Goal: Find contact information: Find contact information

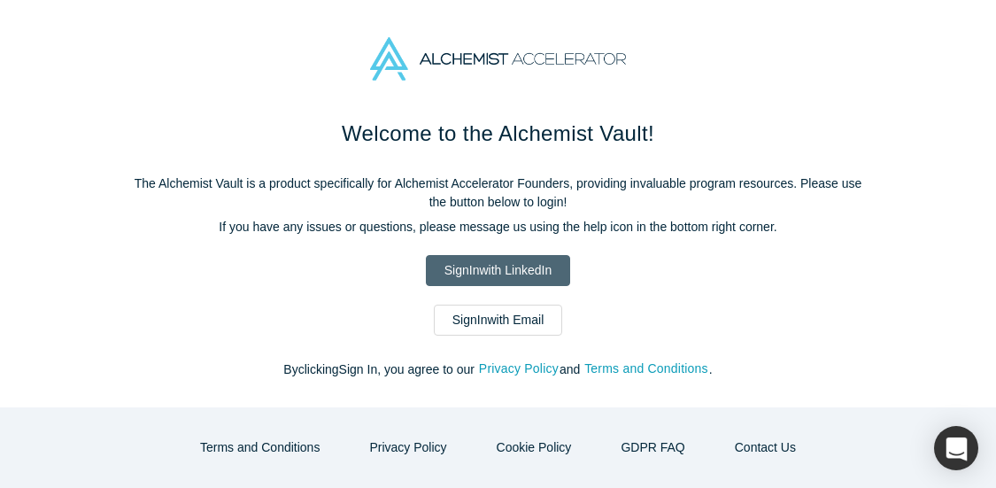
click at [475, 263] on link "Sign In with LinkedIn" at bounding box center [498, 270] width 144 height 31
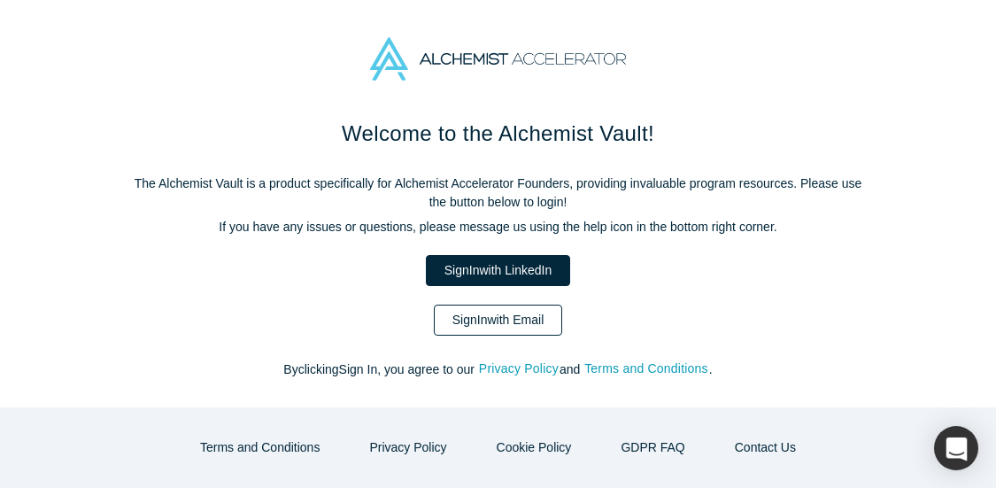
click at [514, 327] on link "Sign In with Email" at bounding box center [498, 320] width 129 height 31
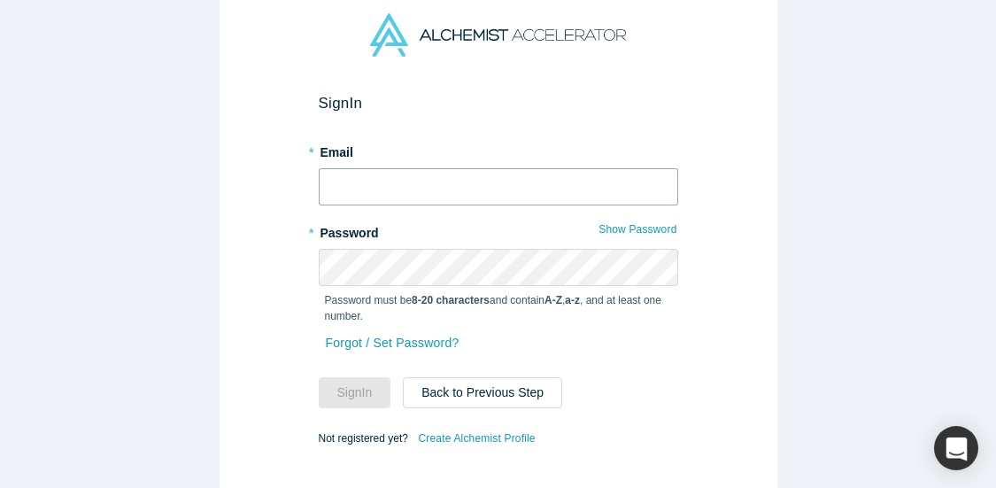
click at [438, 176] on input "text" at bounding box center [498, 186] width 359 height 37
type input "india@alchemistaccelerator.com"
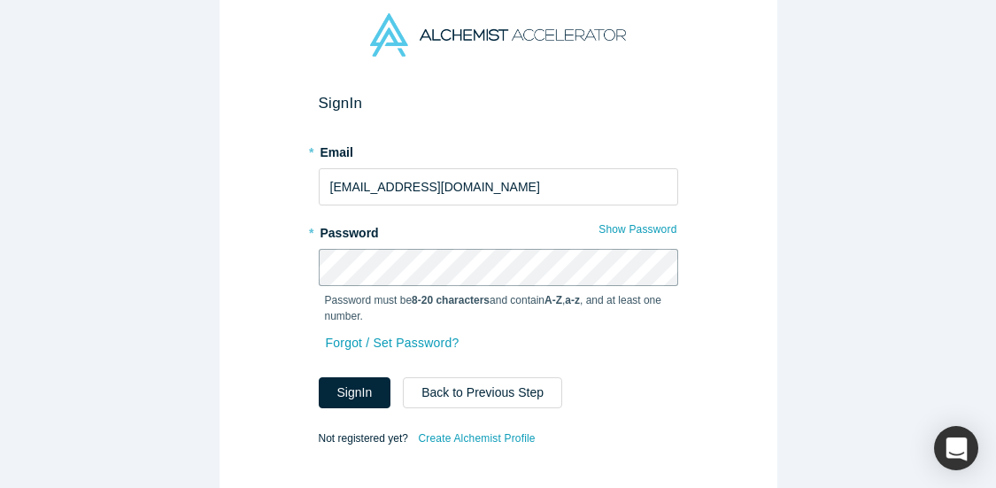
click at [319, 377] on button "Sign In" at bounding box center [355, 392] width 73 height 31
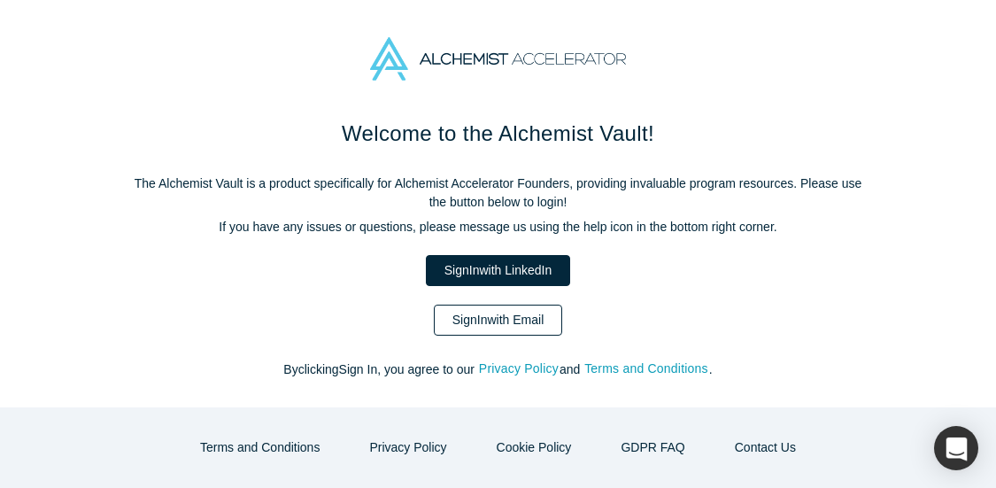
click at [484, 323] on link "Sign In with Email" at bounding box center [498, 320] width 129 height 31
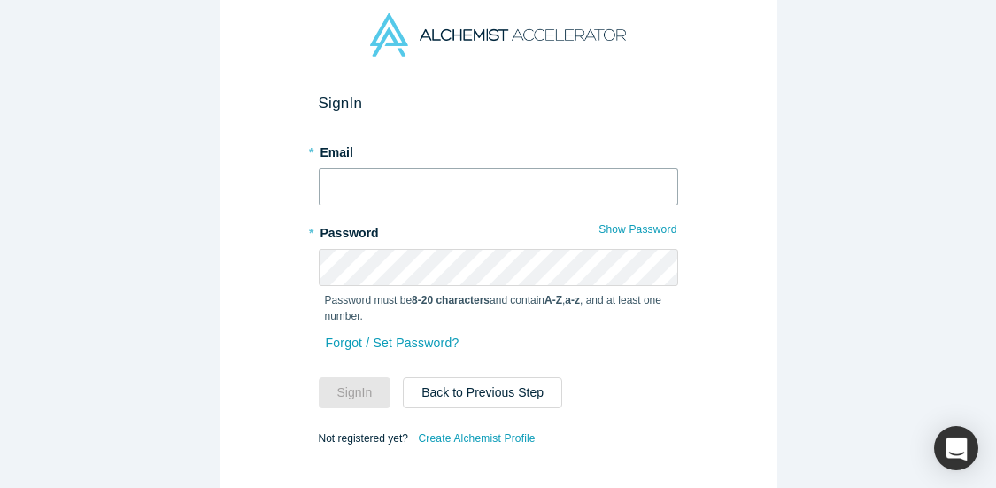
click at [464, 189] on input "text" at bounding box center [498, 186] width 359 height 37
type input "[EMAIL_ADDRESS][DOMAIN_NAME]"
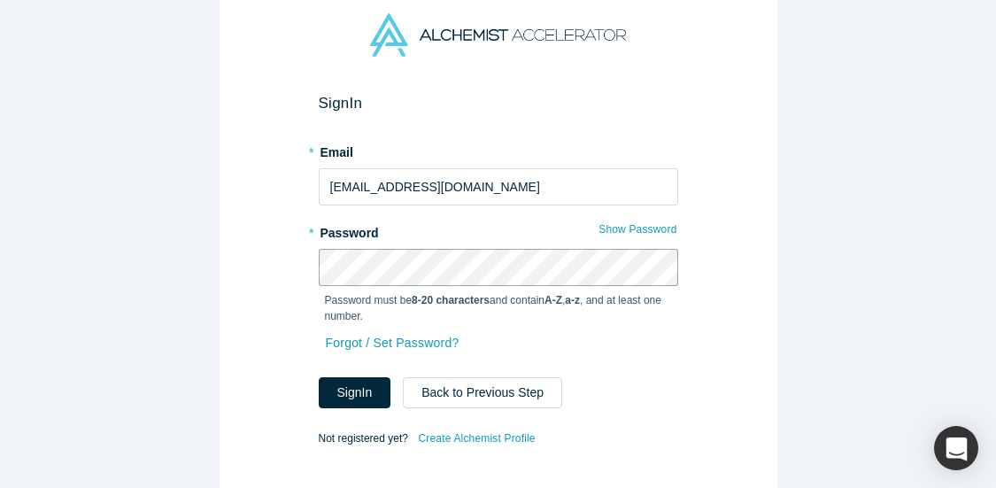
click at [319, 377] on button "Sign In" at bounding box center [355, 392] width 73 height 31
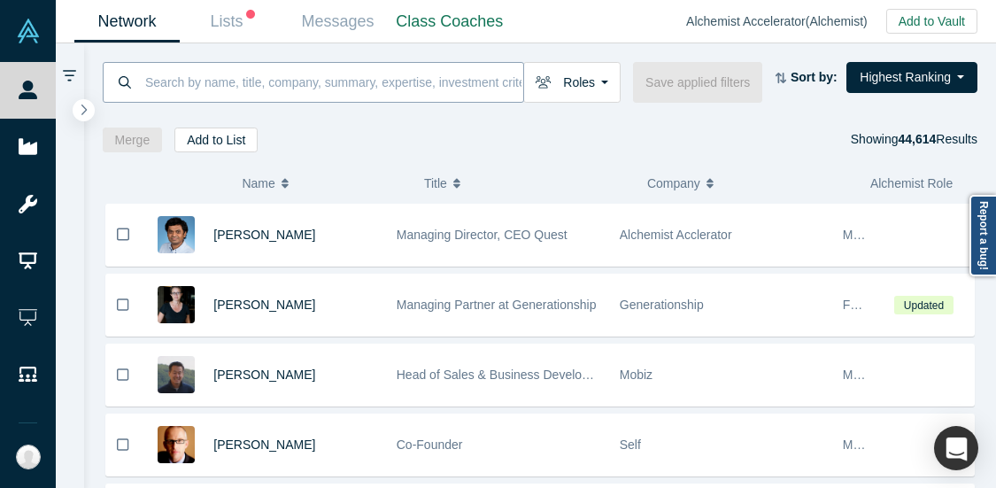
click at [348, 74] on input at bounding box center [333, 82] width 380 height 42
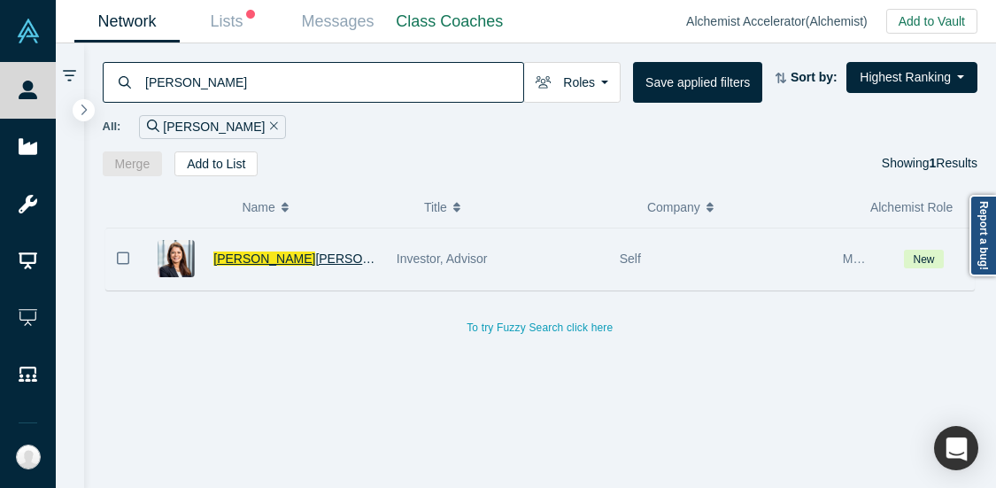
type input "Shoba"
click at [315, 252] on span "Viswanath" at bounding box center [366, 258] width 102 height 14
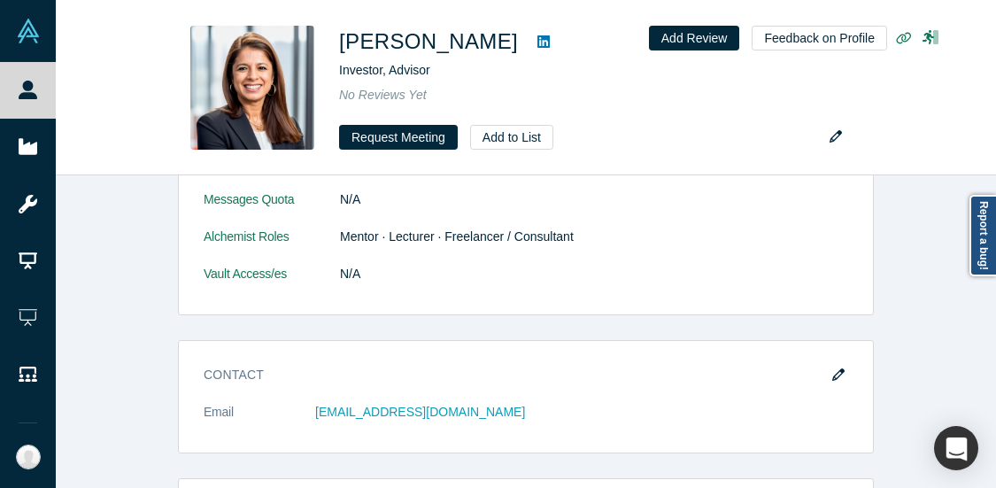
scroll to position [275, 0]
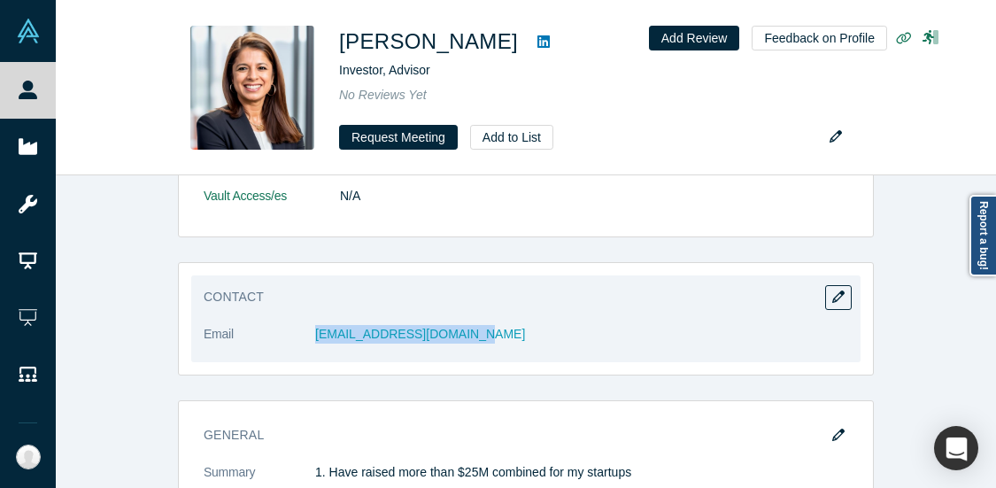
drag, startPoint x: 481, startPoint y: 336, endPoint x: 307, endPoint y: 333, distance: 173.6
click at [306, 333] on dl "Email viswanathshoba@gmail.com" at bounding box center [526, 343] width 645 height 37
copy dl "viswanathshoba@gmail.com"
